Goal: Information Seeking & Learning: Learn about a topic

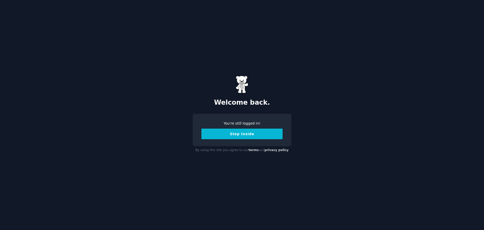
click at [236, 133] on button "Step Inside" at bounding box center [241, 134] width 81 height 11
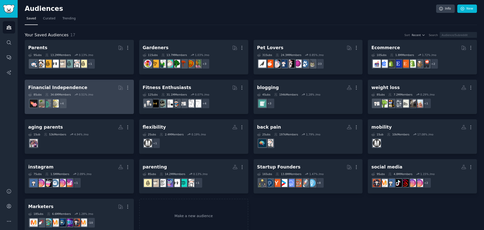
click at [107, 102] on dd "+ 4" at bounding box center [79, 103] width 102 height 14
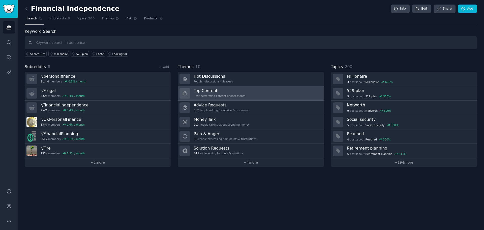
click at [253, 95] on link "Top Content Best-performing content of past month" at bounding box center [251, 93] width 146 height 14
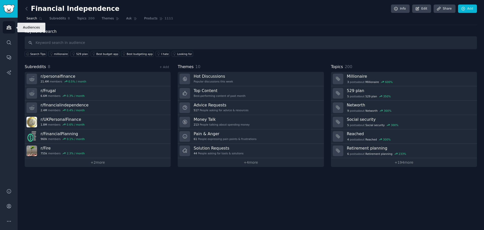
click at [11, 26] on icon "Sidebar" at bounding box center [8, 27] width 5 height 5
